Goal: Information Seeking & Learning: Learn about a topic

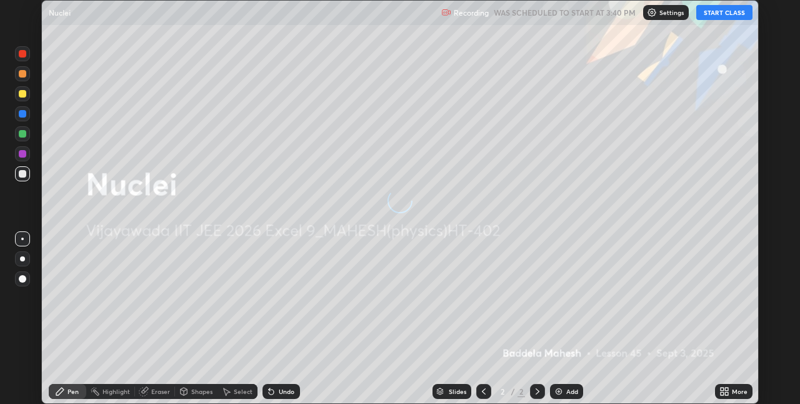
scroll to position [404, 799]
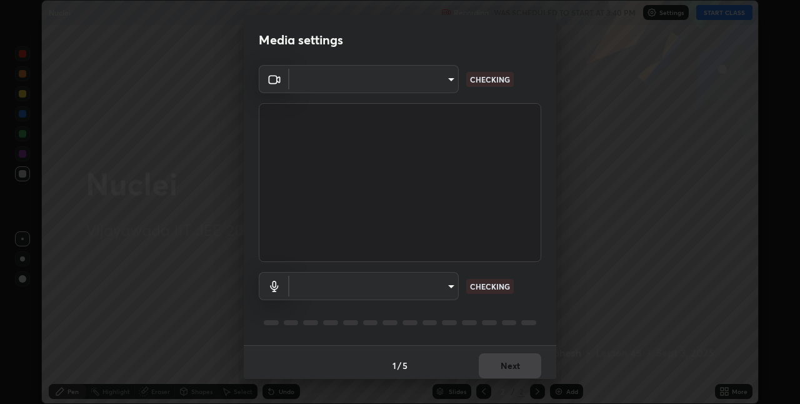
type input "580cdf1e43ac14fa12f0c2cca4424a0ce01e80e8fe0b5185679ab71dc8131535"
type input "default"
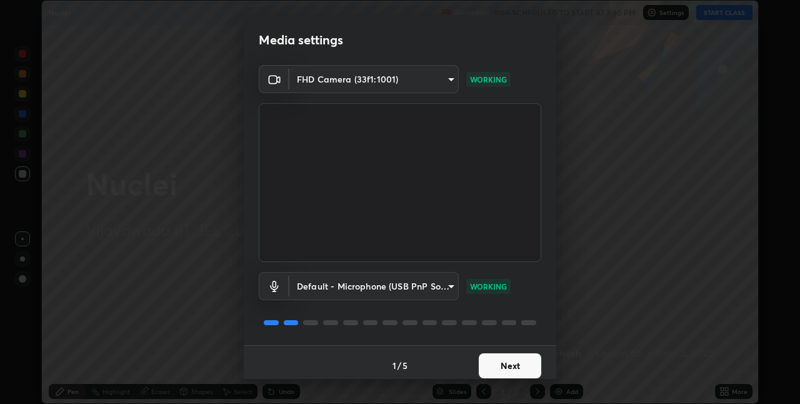
click at [512, 362] on button "Next" at bounding box center [510, 365] width 62 height 25
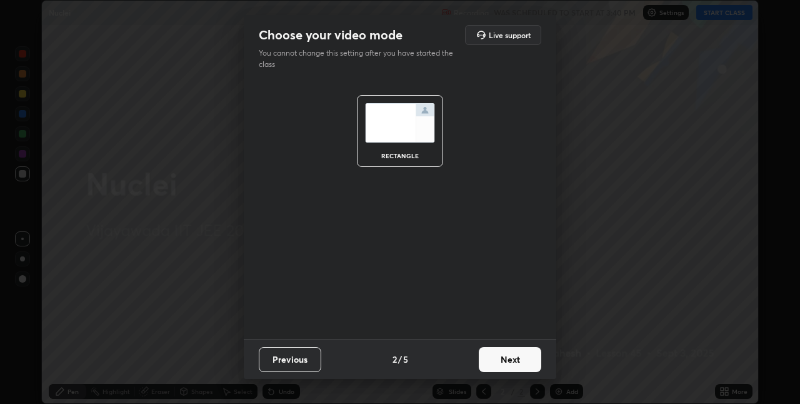
click at [511, 356] on button "Next" at bounding box center [510, 359] width 62 height 25
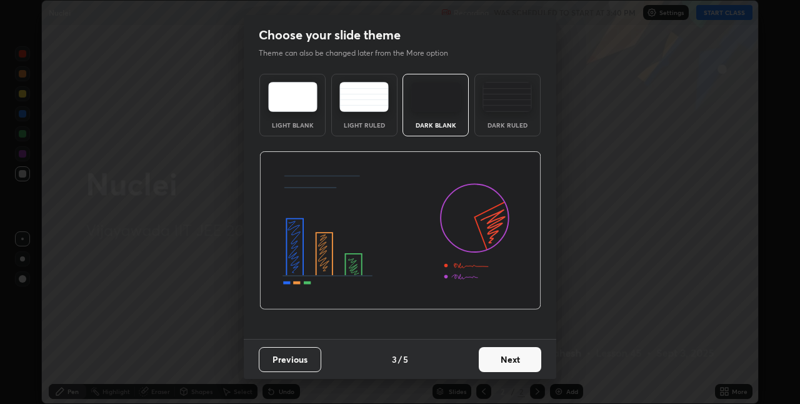
click at [506, 357] on button "Next" at bounding box center [510, 359] width 62 height 25
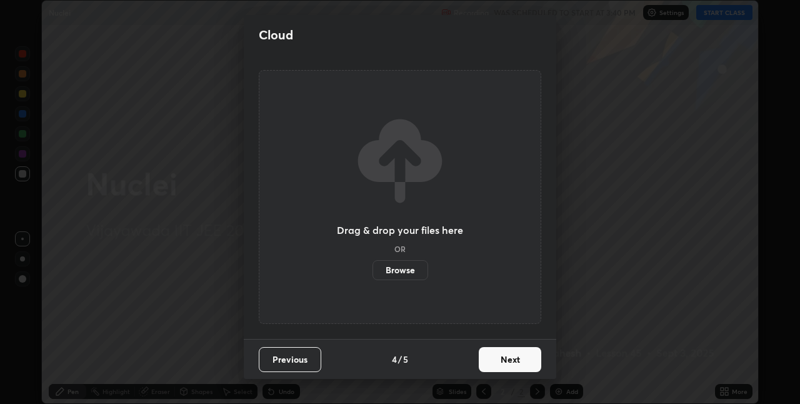
click at [517, 361] on button "Next" at bounding box center [510, 359] width 62 height 25
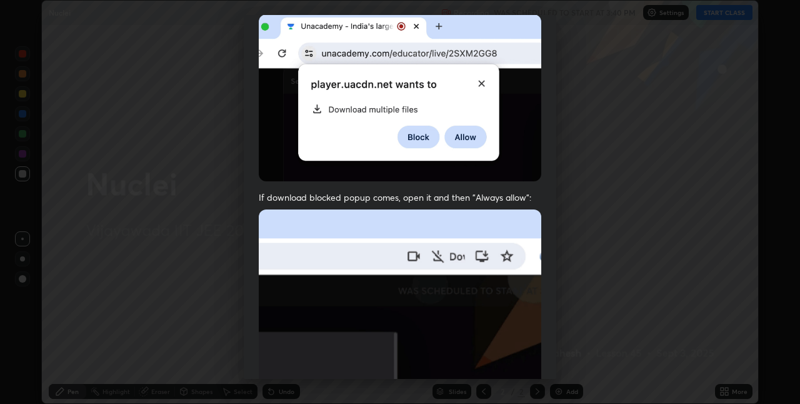
scroll to position [261, 0]
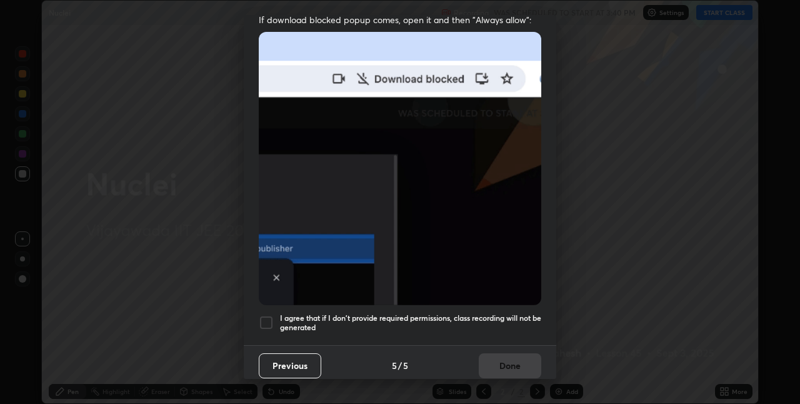
click at [503, 315] on h5 "I agree that if I don't provide required permissions, class recording will not …" at bounding box center [410, 322] width 261 height 19
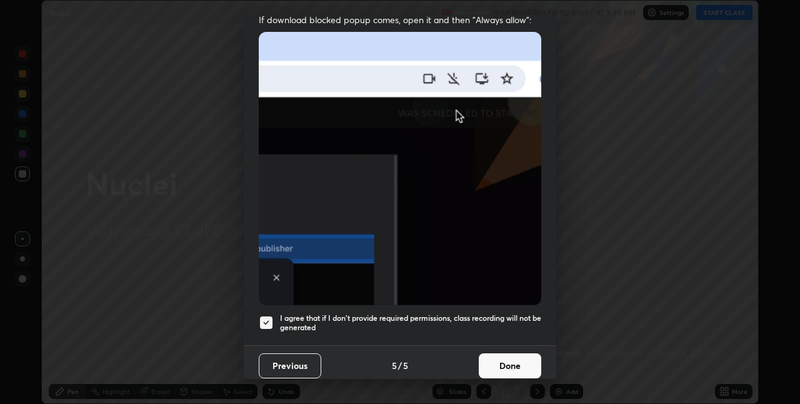
click at [495, 358] on button "Done" at bounding box center [510, 365] width 62 height 25
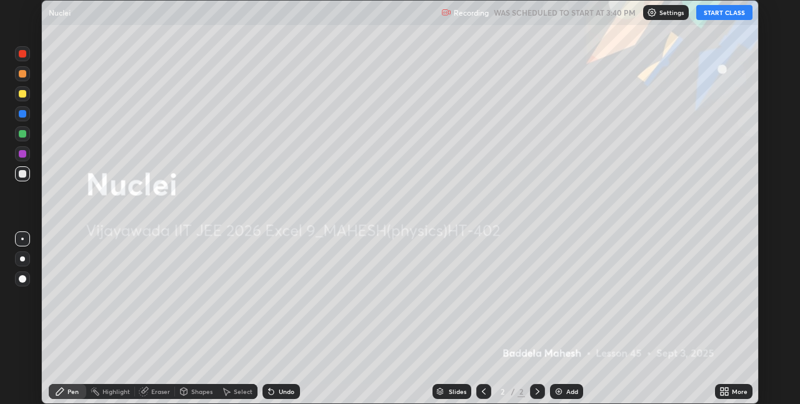
click at [160, 391] on div "Eraser" at bounding box center [160, 391] width 19 height 6
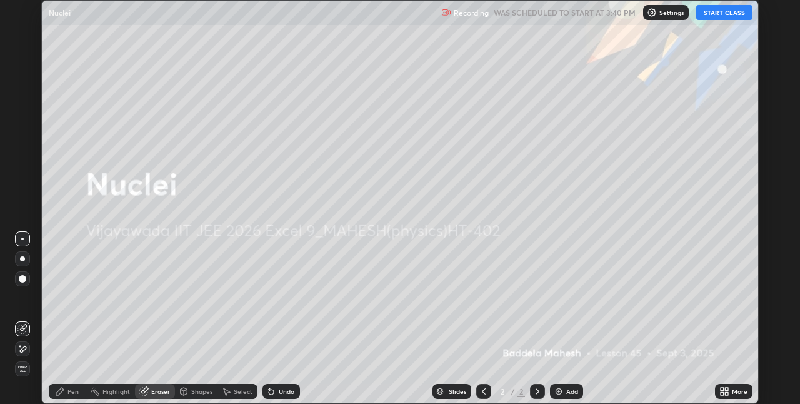
click at [22, 349] on icon at bounding box center [23, 348] width 7 height 6
click at [64, 394] on icon at bounding box center [60, 391] width 10 height 10
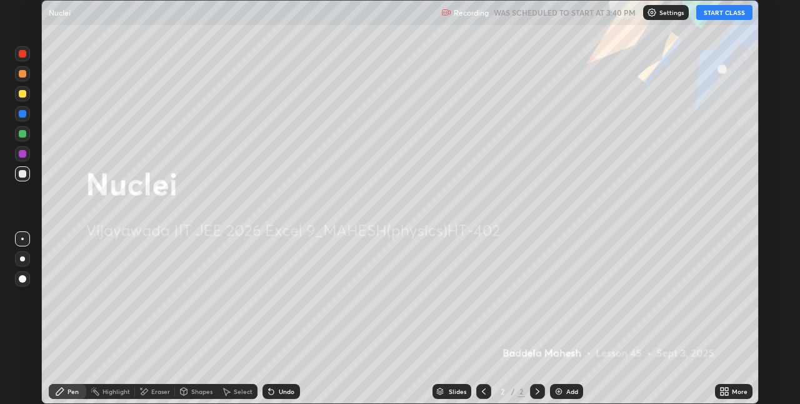
click at [146, 394] on icon at bounding box center [144, 391] width 10 height 11
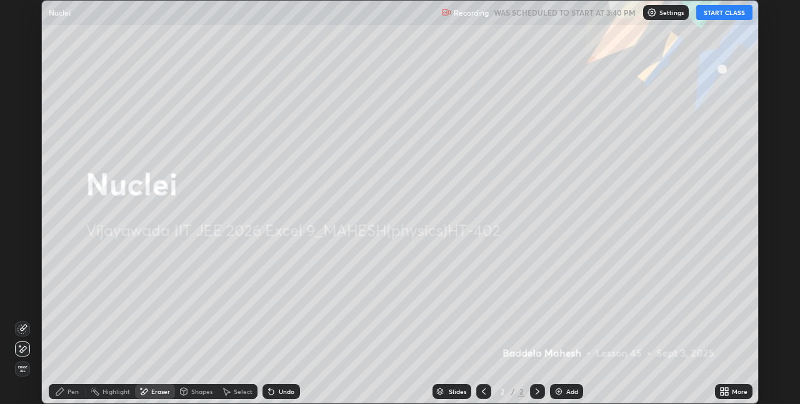
click at [66, 390] on div "Pen" at bounding box center [67, 391] width 37 height 15
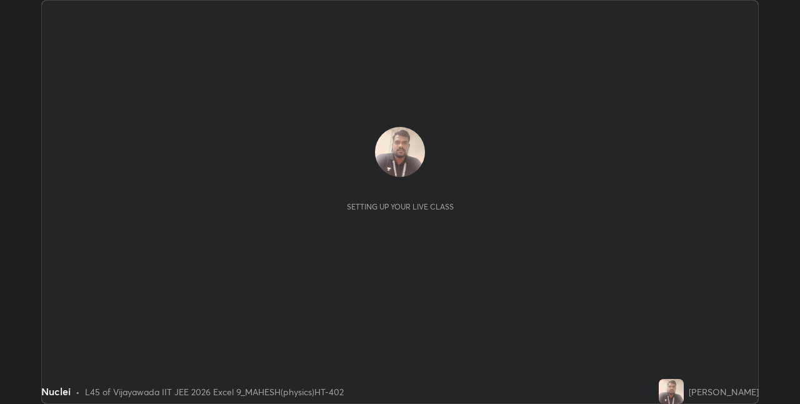
scroll to position [404, 799]
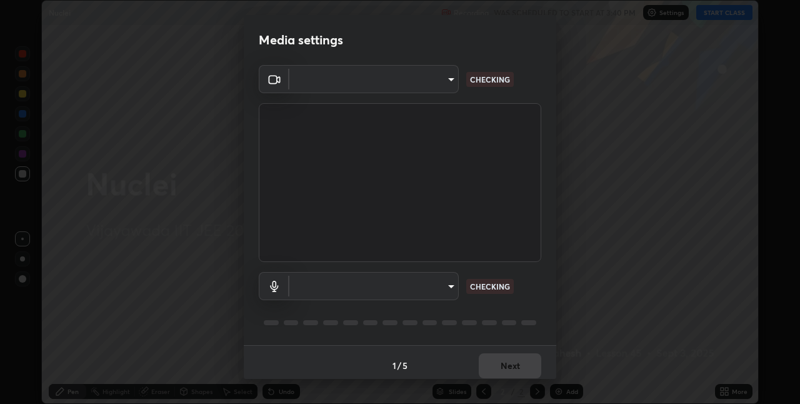
type input "580cdf1e43ac14fa12f0c2cca4424a0ce01e80e8fe0b5185679ab71dc8131535"
type input "default"
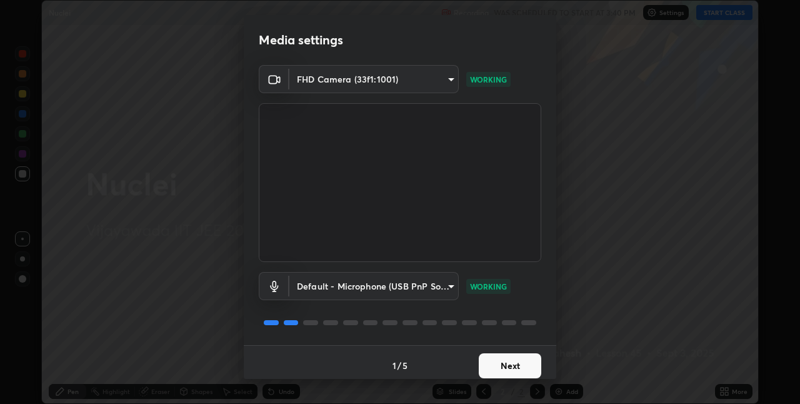
click at [504, 363] on button "Next" at bounding box center [510, 365] width 62 height 25
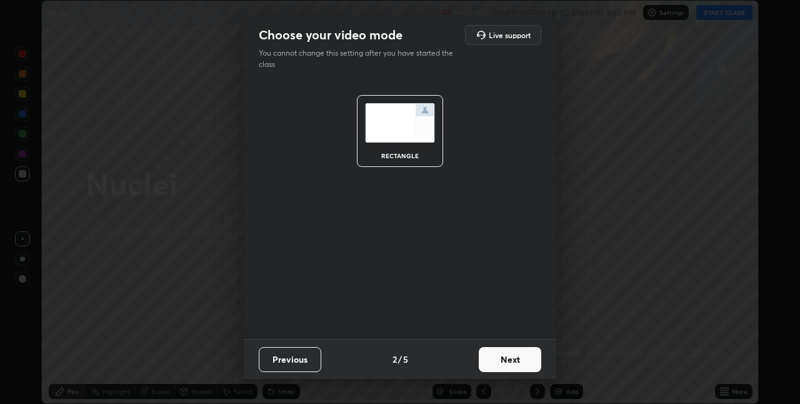
click at [503, 362] on button "Next" at bounding box center [510, 359] width 62 height 25
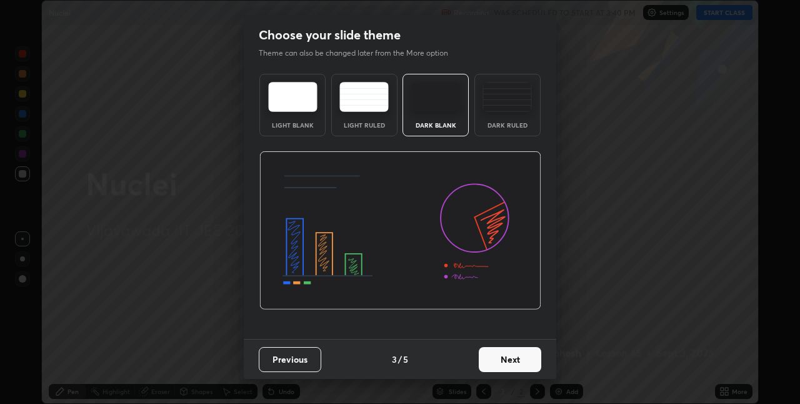
click at [504, 362] on button "Next" at bounding box center [510, 359] width 62 height 25
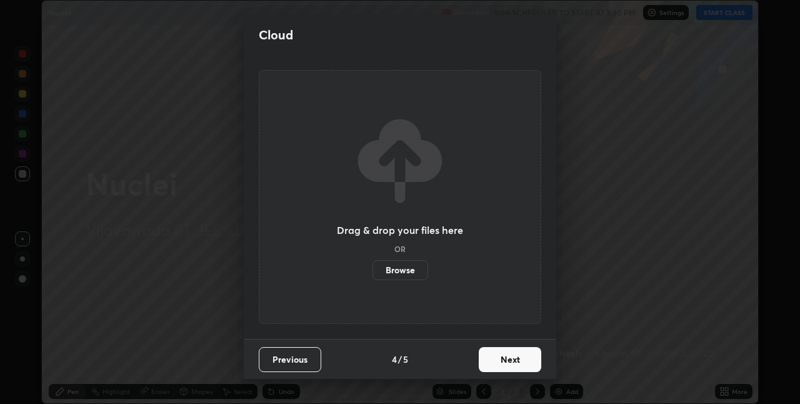
click at [505, 360] on button "Next" at bounding box center [510, 359] width 62 height 25
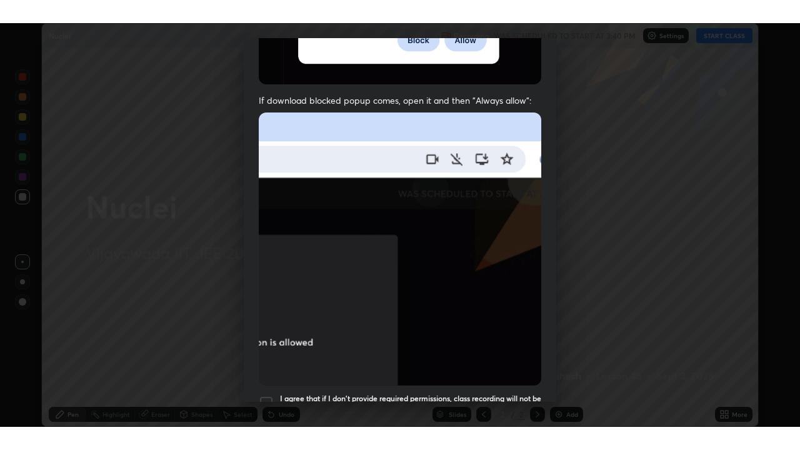
scroll to position [261, 0]
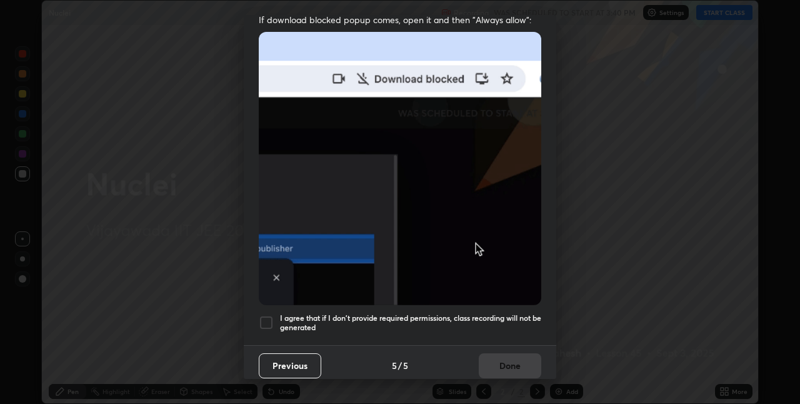
click at [269, 315] on div at bounding box center [266, 322] width 15 height 15
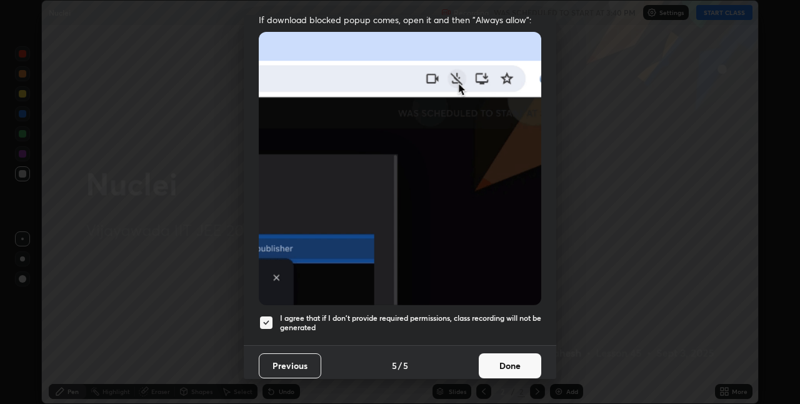
click at [492, 360] on button "Done" at bounding box center [510, 365] width 62 height 25
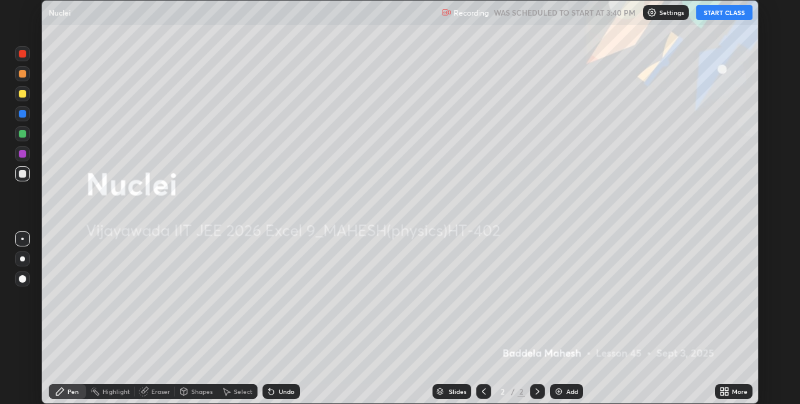
click at [717, 16] on button "START CLASS" at bounding box center [724, 12] width 56 height 15
click at [725, 392] on icon at bounding box center [726, 393] width 3 height 3
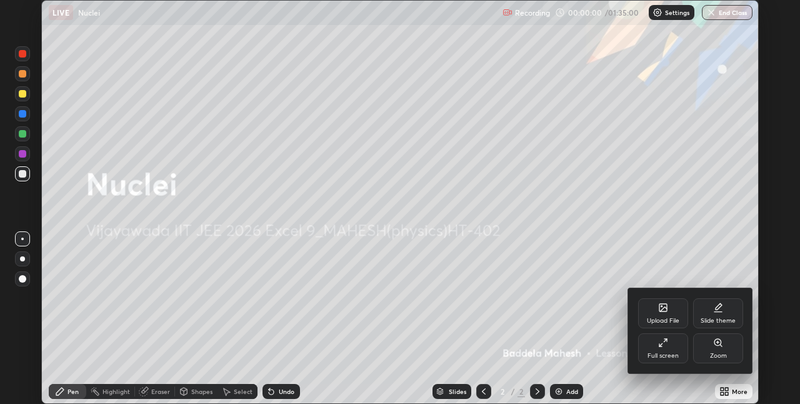
click at [674, 347] on div "Full screen" at bounding box center [663, 348] width 50 height 30
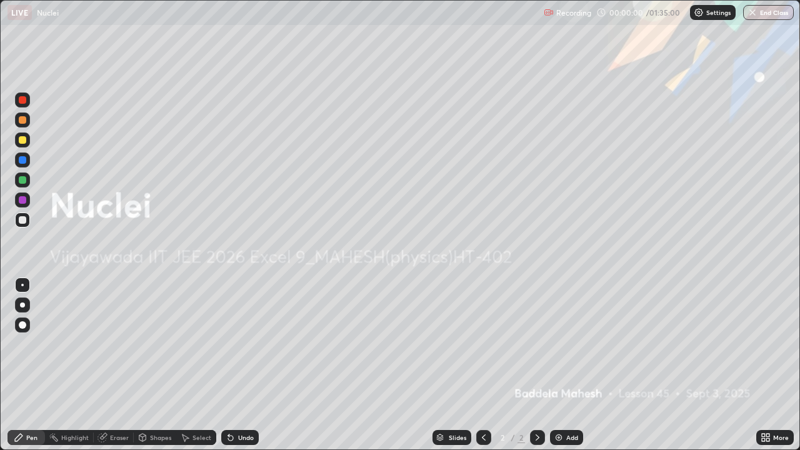
scroll to position [450, 800]
